Goal: Information Seeking & Learning: Learn about a topic

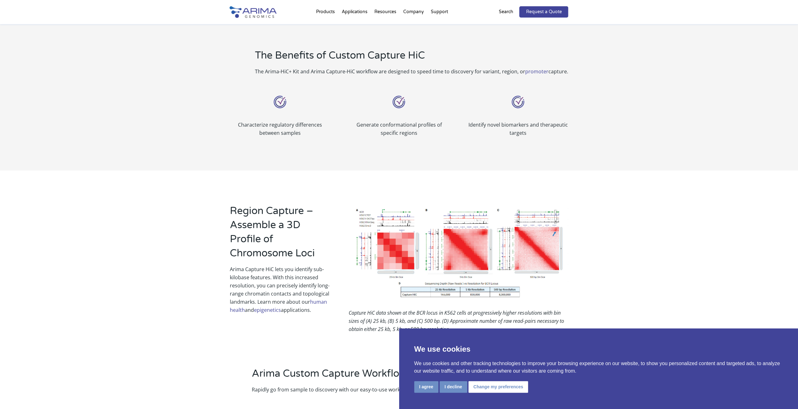
scroll to position [258, 0]
click at [283, 282] on p "Arima Capture HiC lets you identify sub-kilobase features. With this increased …" at bounding box center [280, 288] width 100 height 49
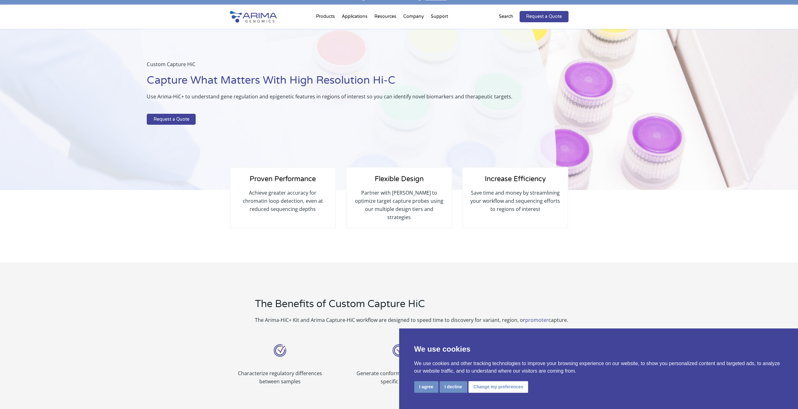
scroll to position [8, 0]
click at [211, 98] on p "Use Arima-HiC+ to understand gene regulation and epigenetic features in regions…" at bounding box center [336, 99] width 378 height 13
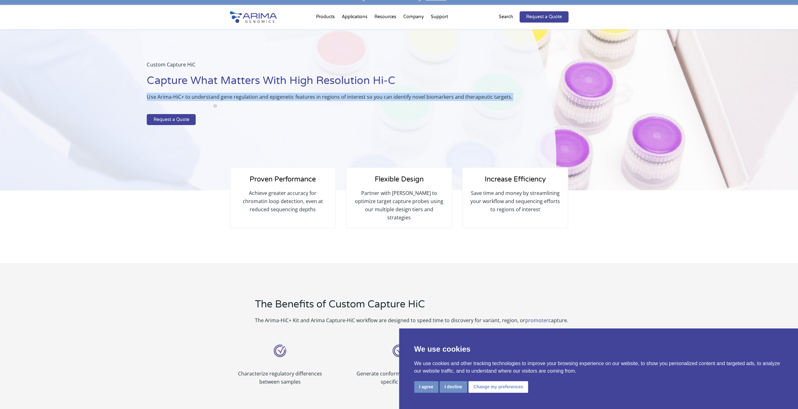
click at [215, 106] on span "button" at bounding box center [215, 106] width 0 height 0
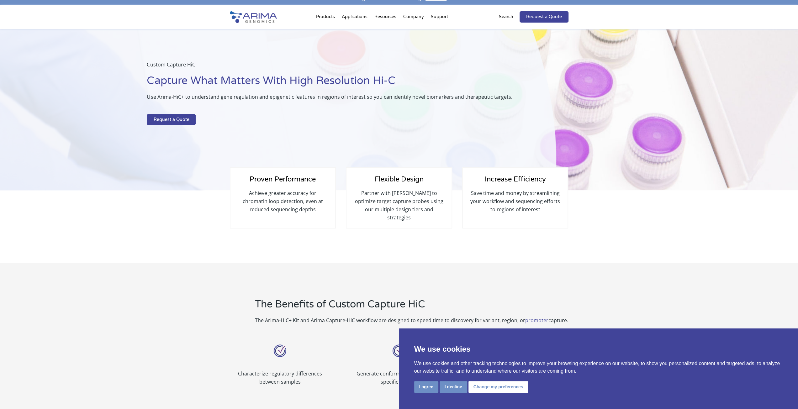
click at [451, 219] on div "Flexible Design Partner with [PERSON_NAME] to optimize target capture probes us…" at bounding box center [399, 197] width 106 height 61
